Goal: Information Seeking & Learning: Find specific fact

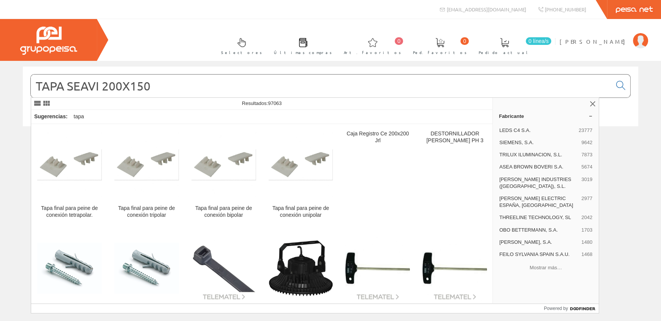
type input "TAPA SEAVI 200X150"
